Goal: Find specific page/section: Find specific page/section

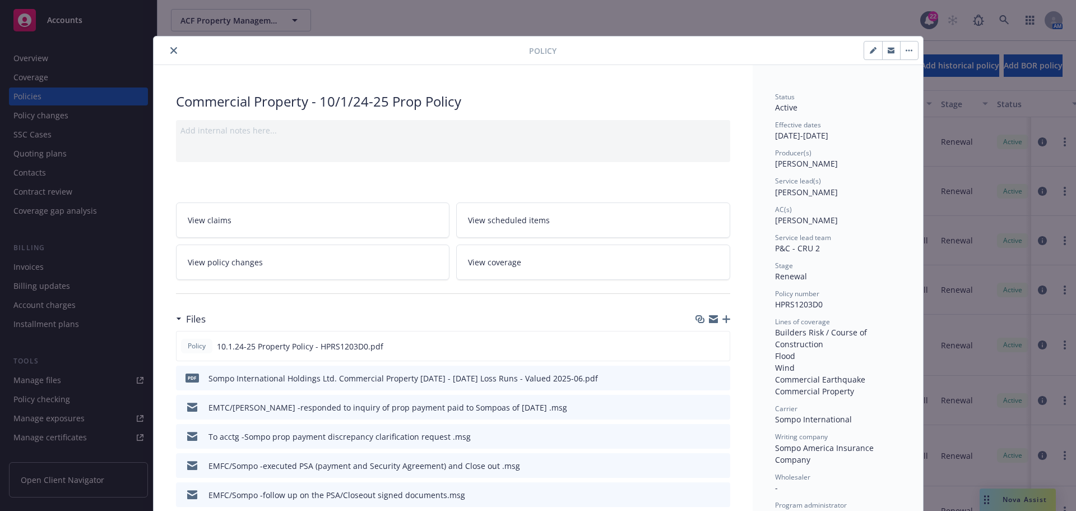
click at [170, 51] on icon "close" at bounding box center [173, 50] width 7 height 7
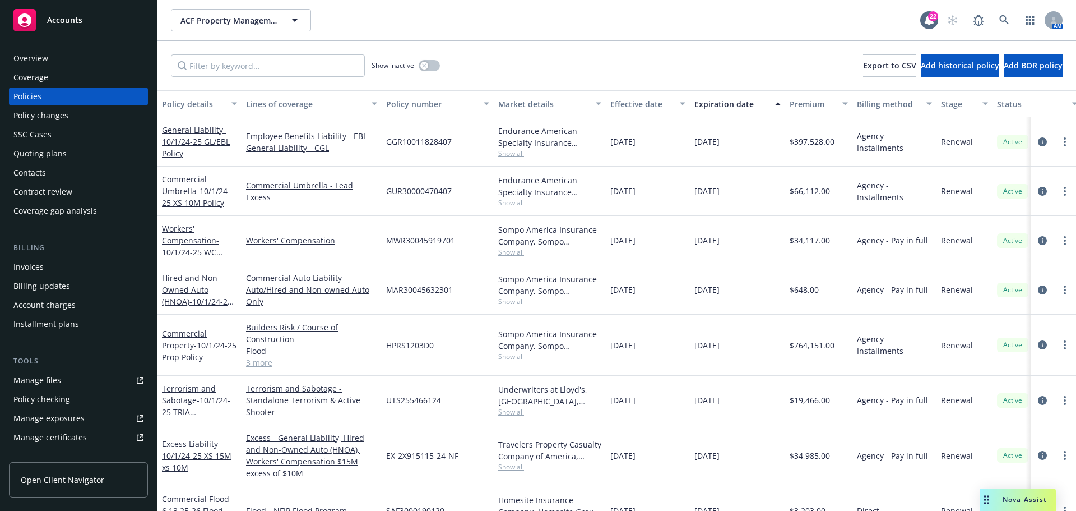
click at [1015, 494] on div "Nova Assist" at bounding box center [1018, 499] width 76 height 22
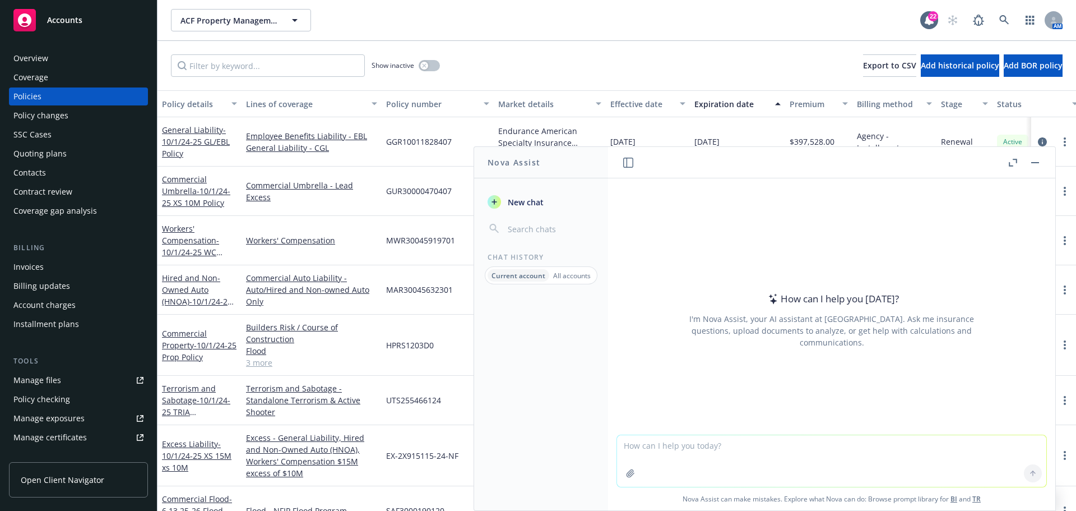
click at [799, 448] on textarea at bounding box center [831, 461] width 429 height 52
type textarea "what is a convective storm"
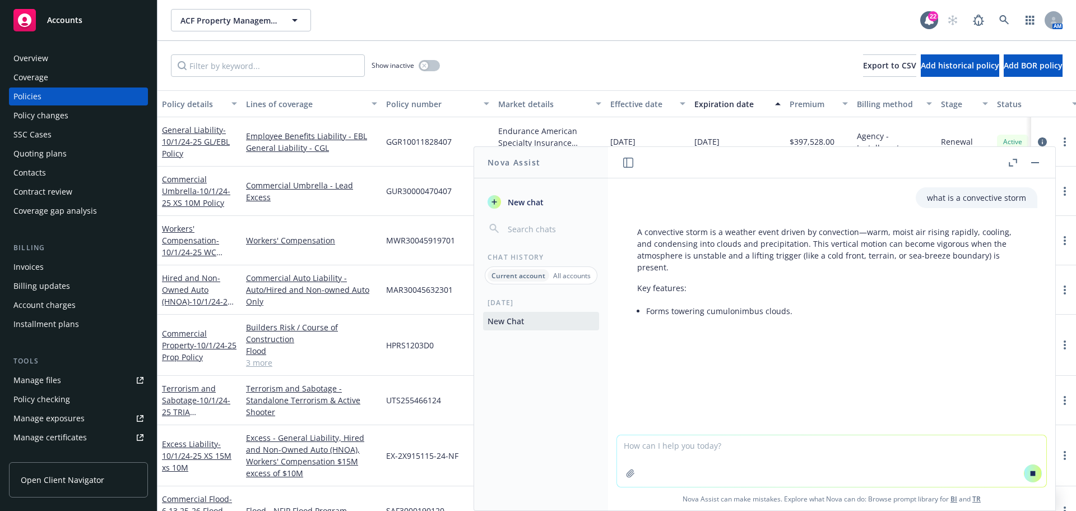
scroll to position [0, 171]
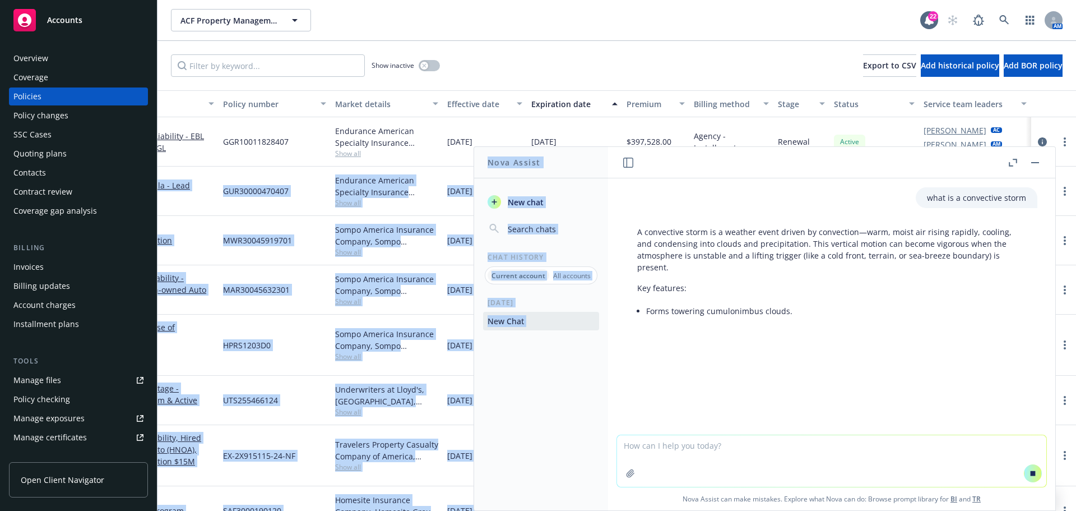
drag, startPoint x: 776, startPoint y: 157, endPoint x: 1398, endPoint y: 154, distance: 622.1
click at [1075, 154] on html "Accounts Overview Coverage Policies Policy changes SSC Cases Quoting plans Cont…" at bounding box center [538, 255] width 1076 height 511
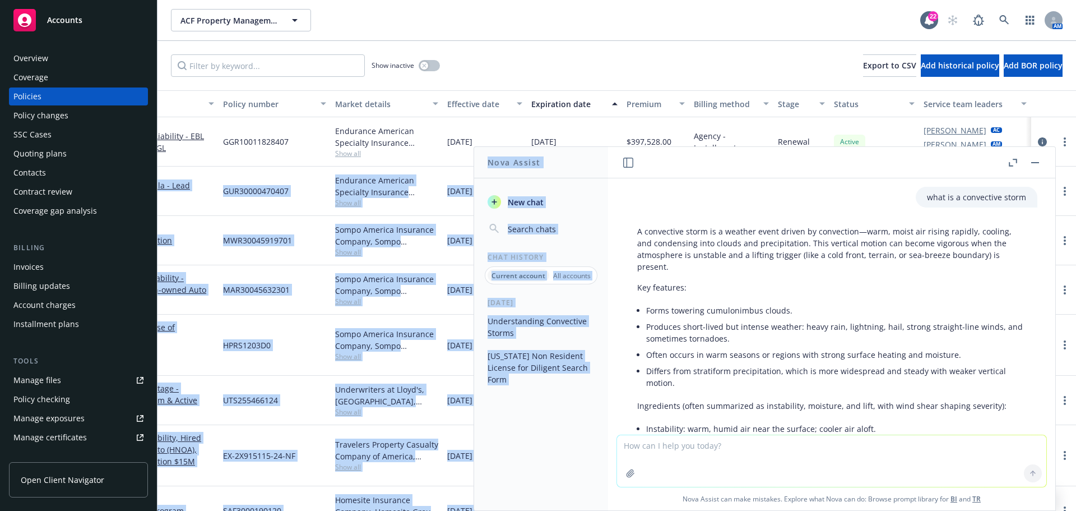
scroll to position [0, 0]
click at [1029, 165] on button "button" at bounding box center [1034, 162] width 13 height 13
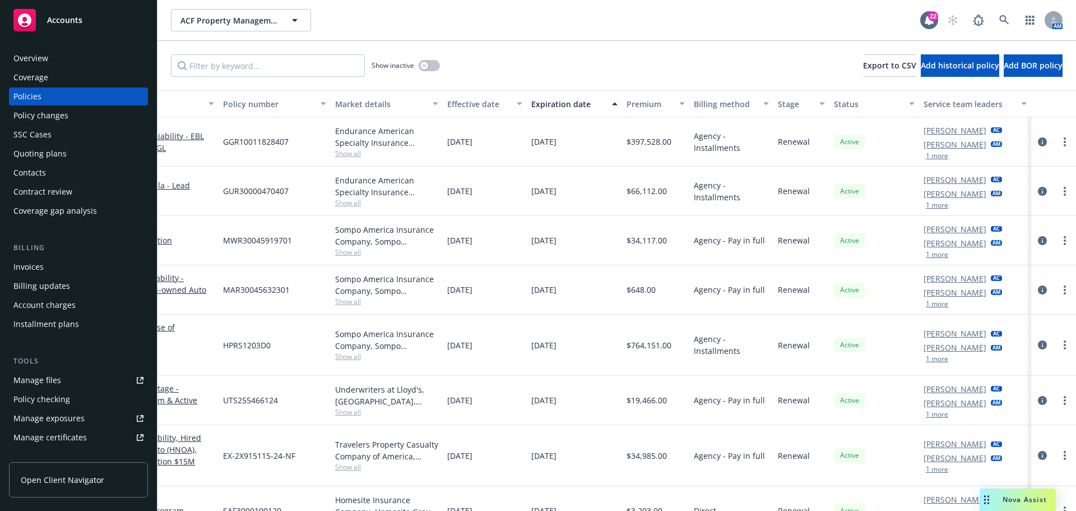
click at [631, 63] on div "Show inactive Export to CSV Add historical policy Add BOR policy" at bounding box center [616, 65] width 919 height 49
click at [79, 23] on span "Accounts" at bounding box center [64, 20] width 35 height 9
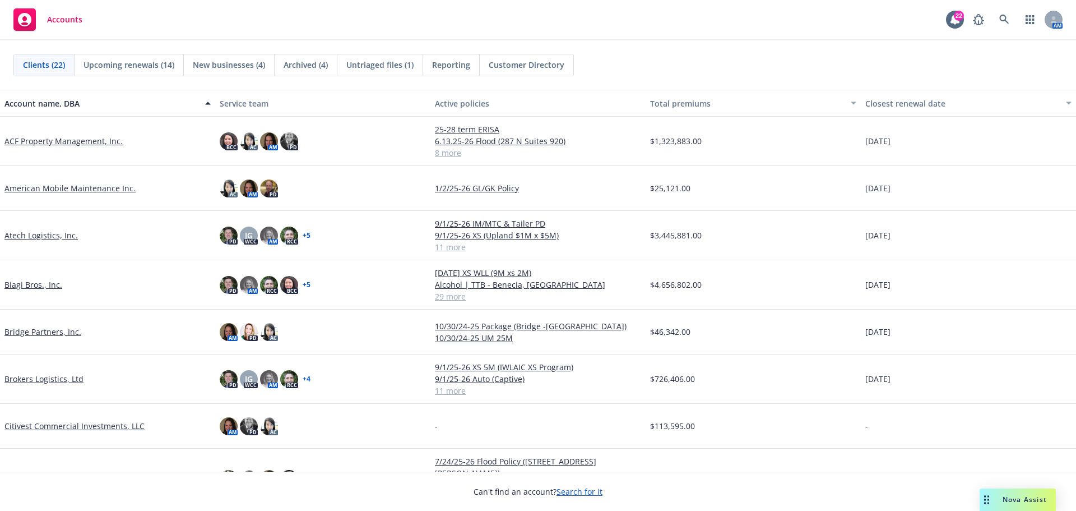
click at [46, 283] on link "Biagi Bros., Inc." at bounding box center [33, 285] width 58 height 12
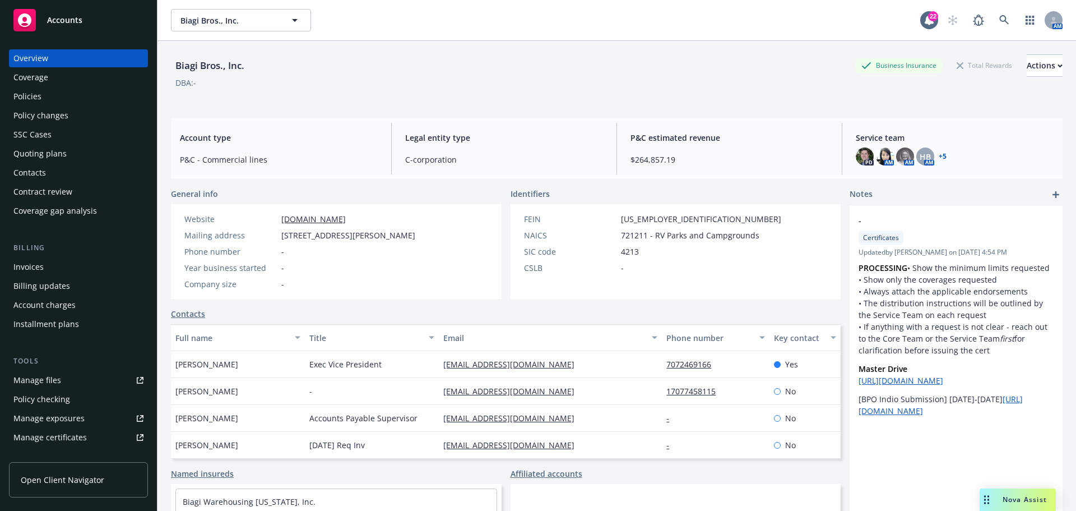
click at [93, 430] on link "Manage certificates" at bounding box center [78, 437] width 139 height 18
click at [52, 441] on div "Manage certificates" at bounding box center [49, 437] width 73 height 18
click at [76, 373] on link "Manage files" at bounding box center [78, 380] width 139 height 18
